Goal: Task Accomplishment & Management: Use online tool/utility

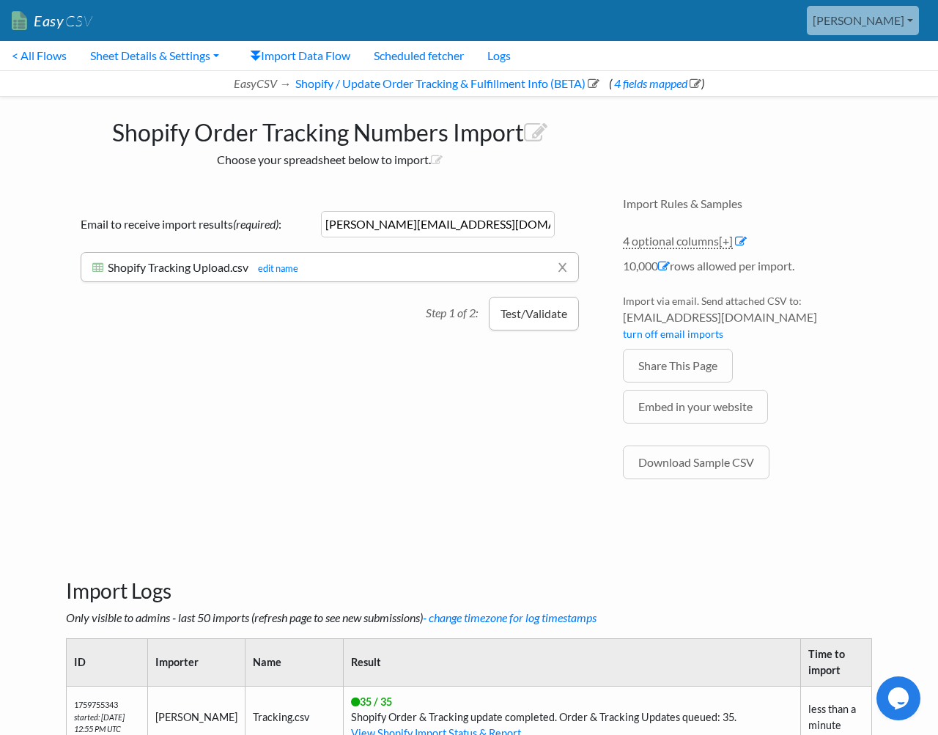
click at [524, 320] on button "Test/Validate" at bounding box center [534, 314] width 90 height 34
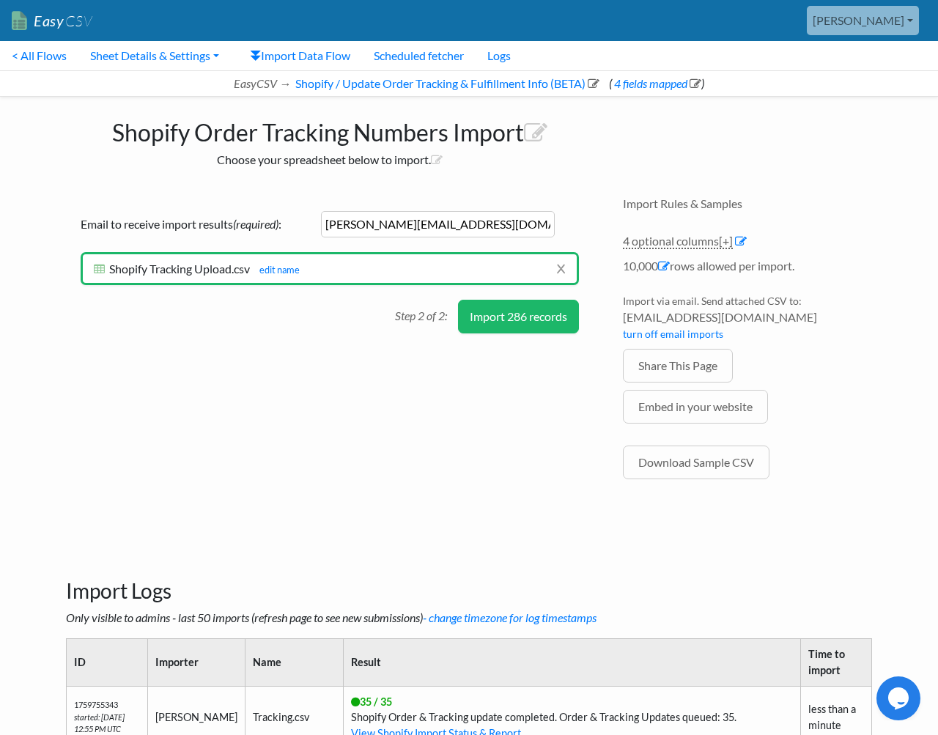
click at [517, 326] on button "Import 286 records" at bounding box center [518, 317] width 121 height 34
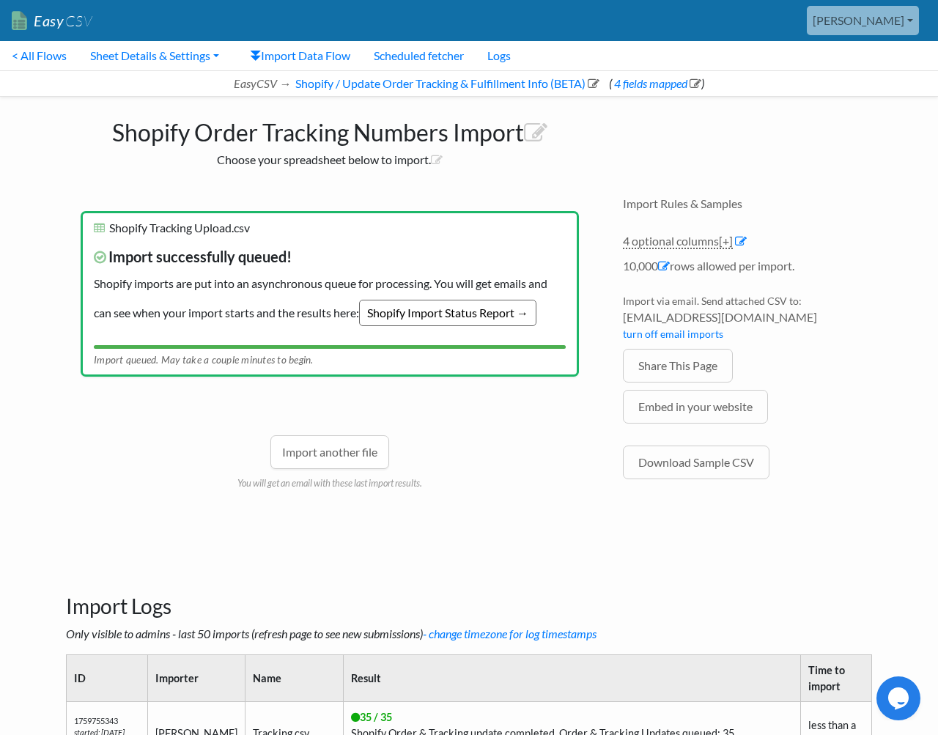
click at [413, 314] on link "Shopify Import Status Report →" at bounding box center [447, 313] width 177 height 26
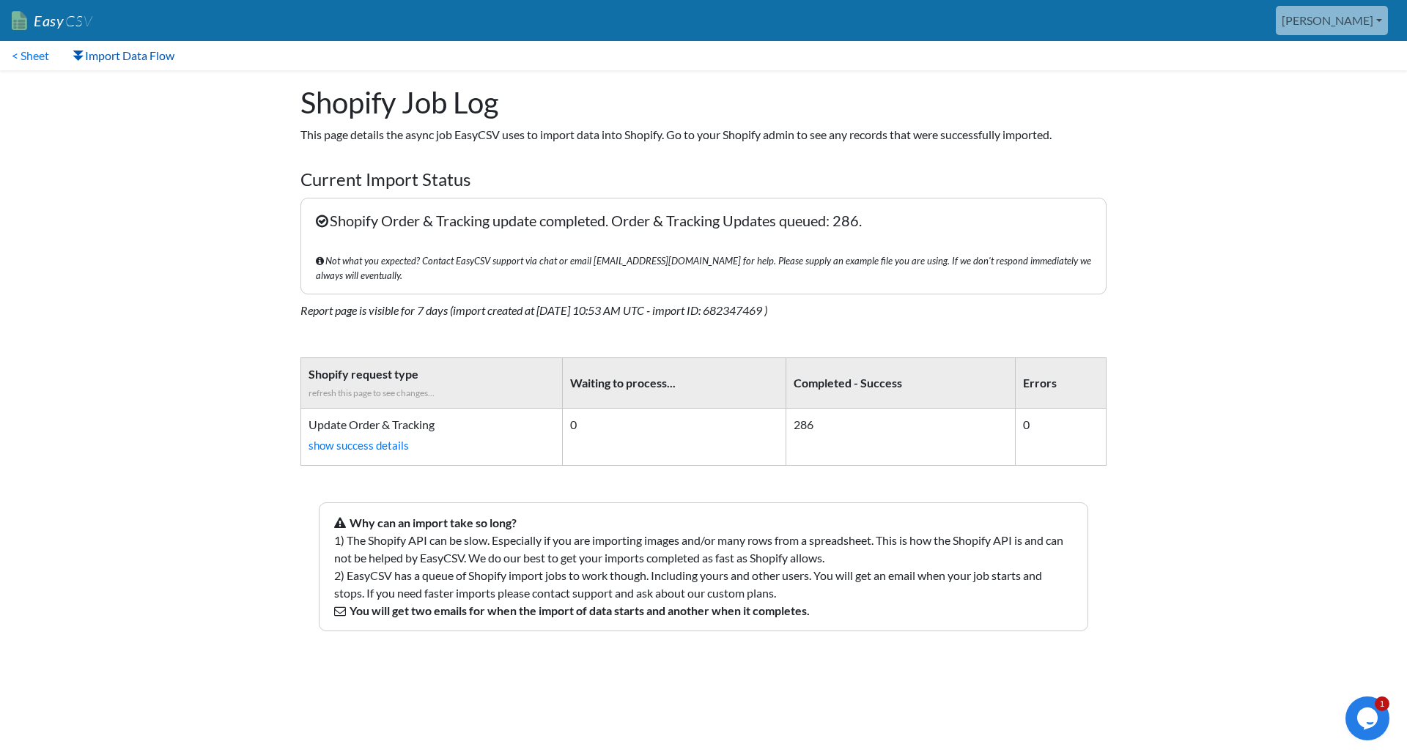
click at [133, 64] on link "Import Data Flow" at bounding box center [123, 55] width 125 height 29
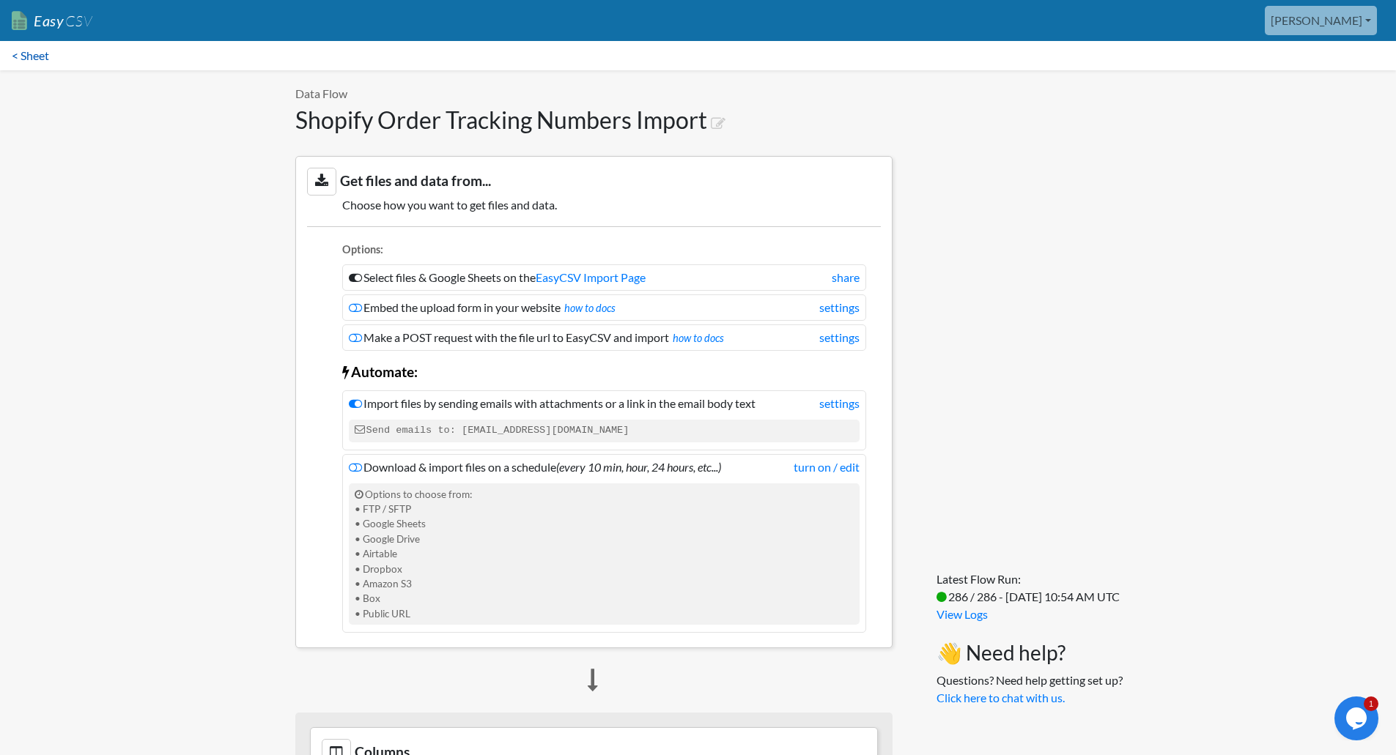
click at [48, 58] on link "< Sheet" at bounding box center [30, 55] width 61 height 29
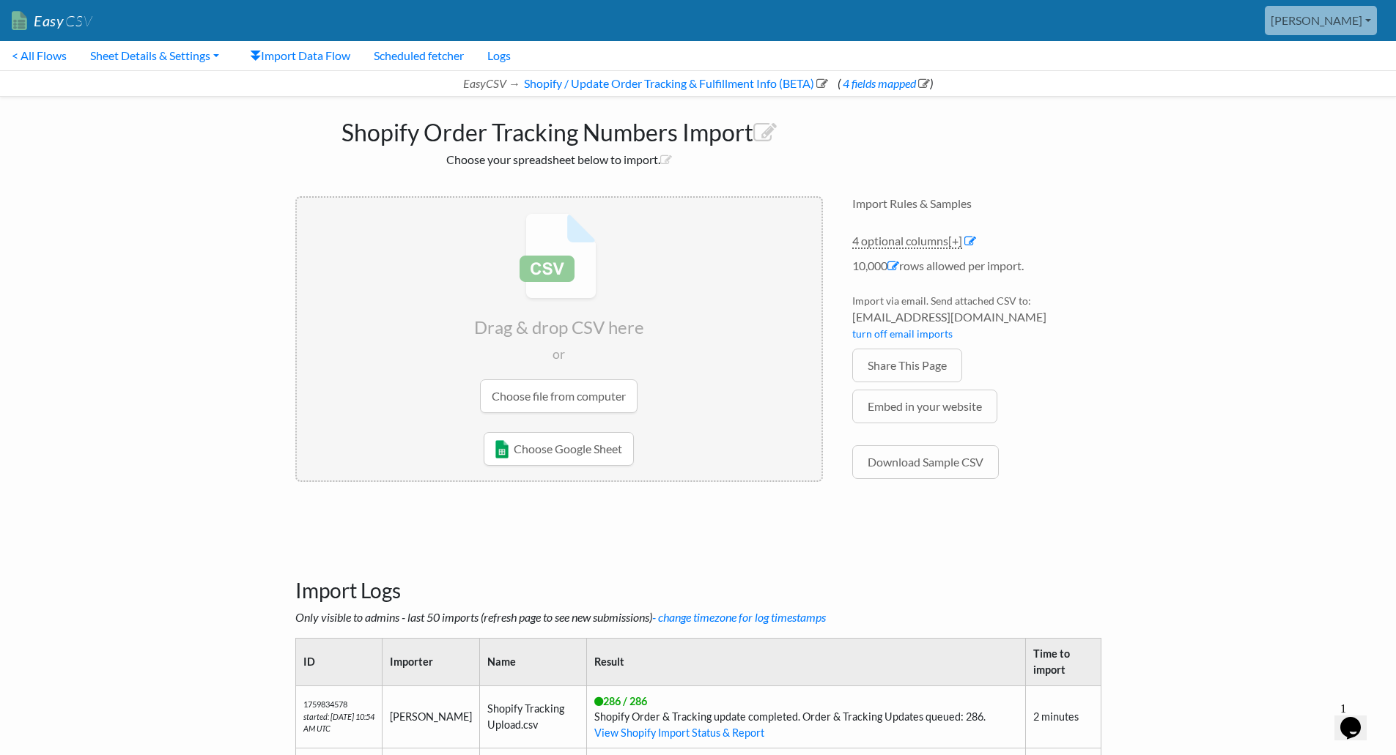
click at [615, 393] on input "file" at bounding box center [559, 313] width 525 height 231
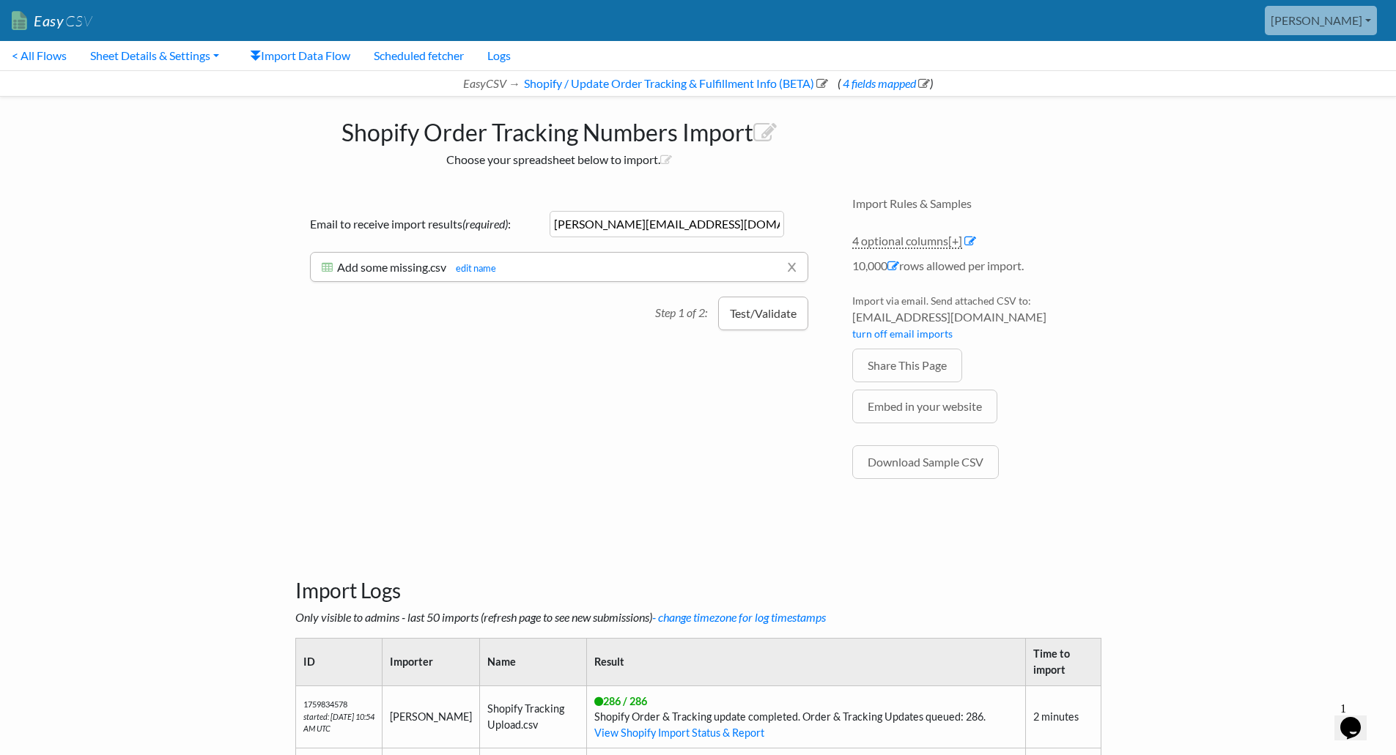
click at [730, 310] on button "Test/Validate" at bounding box center [763, 314] width 90 height 34
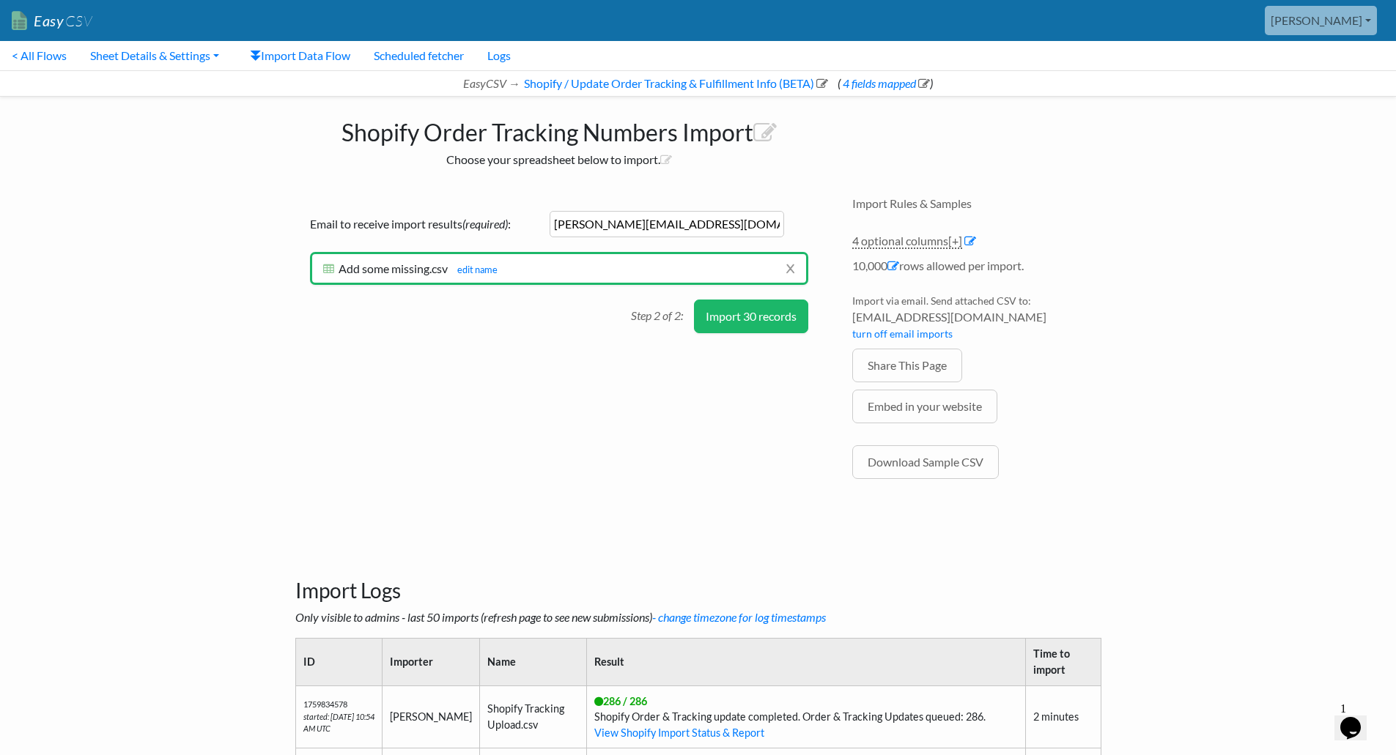
click at [704, 328] on button "Import 30 records" at bounding box center [751, 317] width 114 height 34
